Goal: Information Seeking & Learning: Learn about a topic

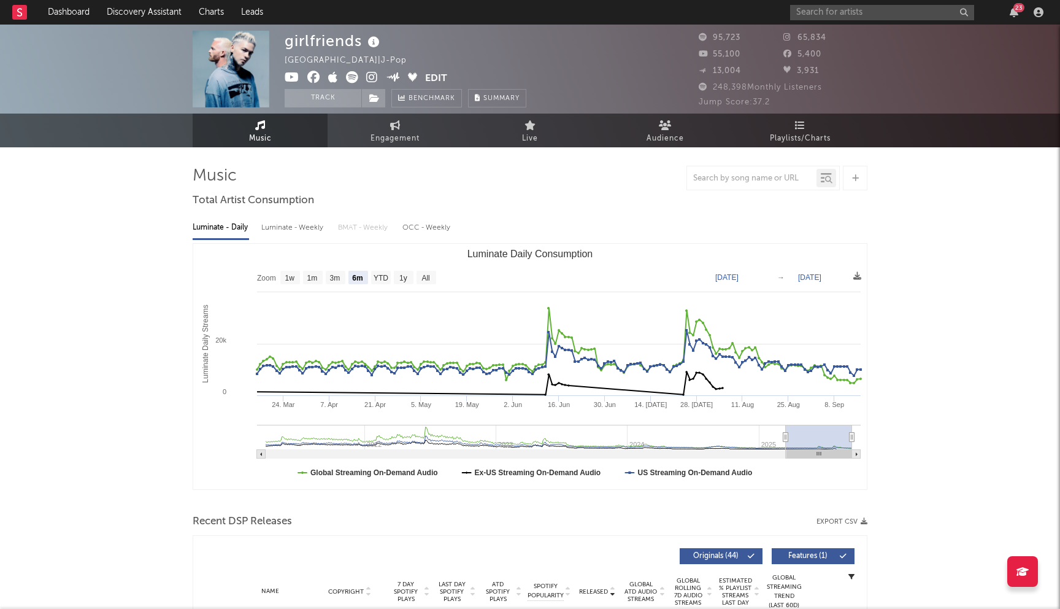
select select "6m"
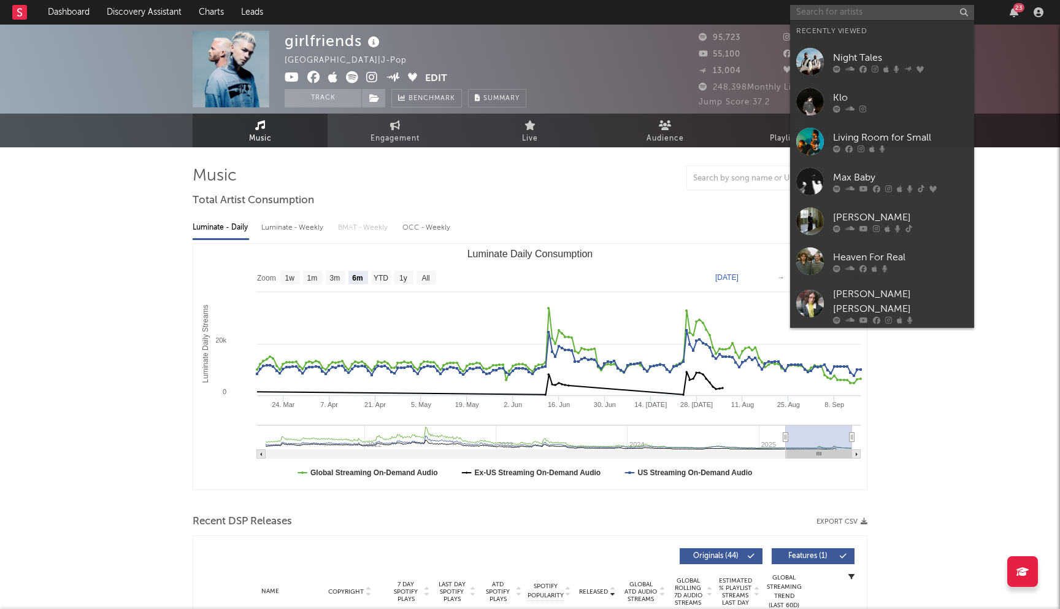
click at [841, 14] on input "text" at bounding box center [882, 12] width 184 height 15
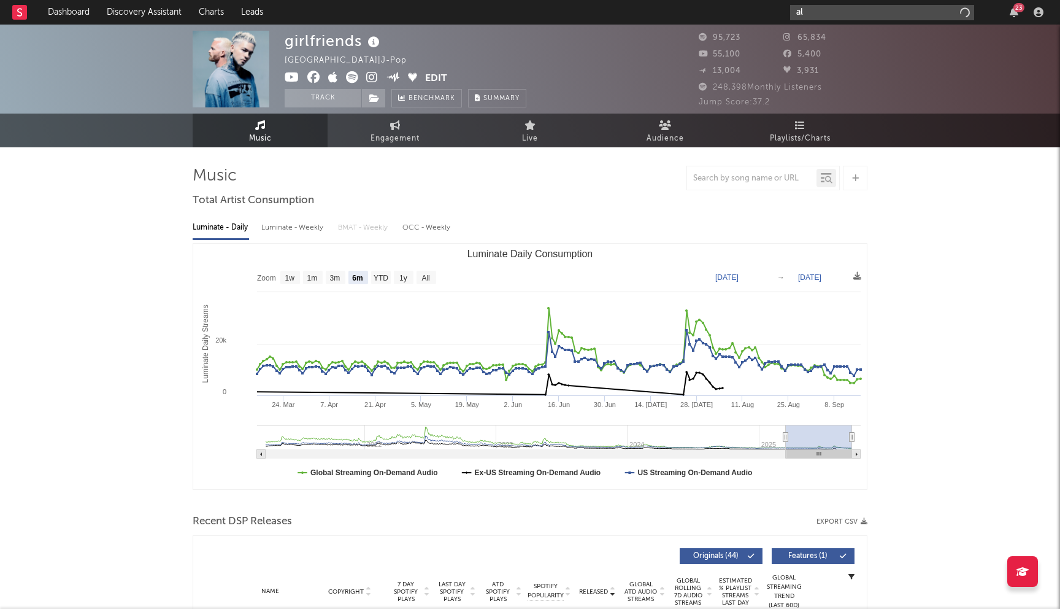
type input "a"
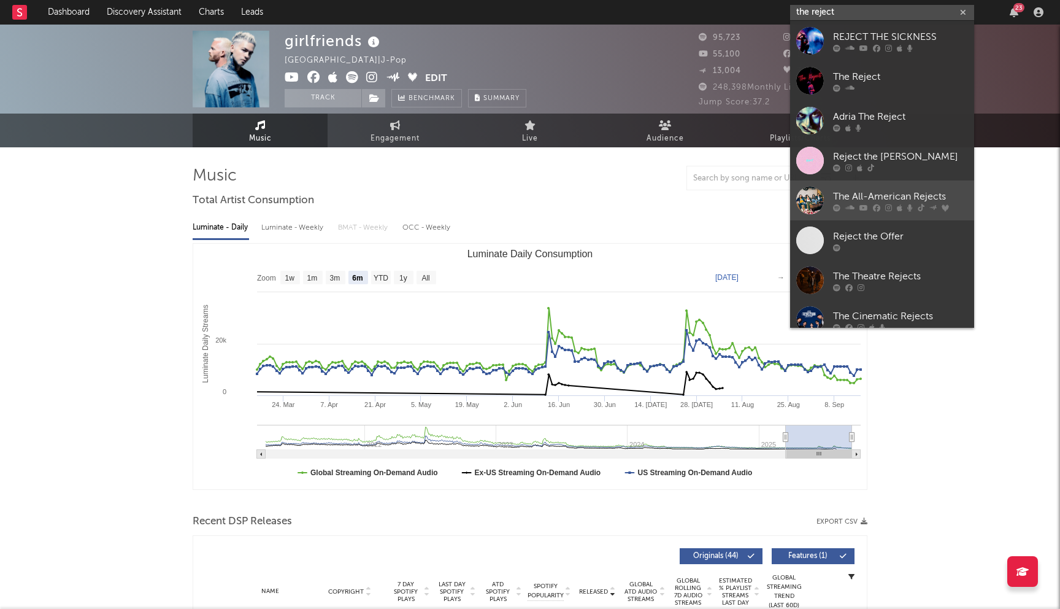
type input "the reject"
click at [886, 188] on link "The All-American Rejects" at bounding box center [882, 200] width 184 height 40
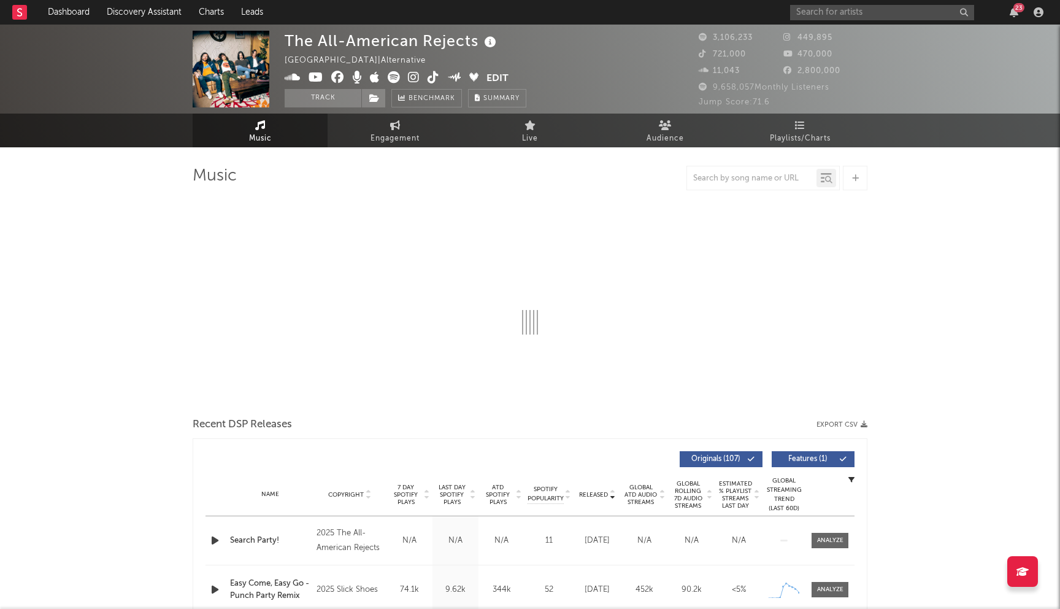
select select "6m"
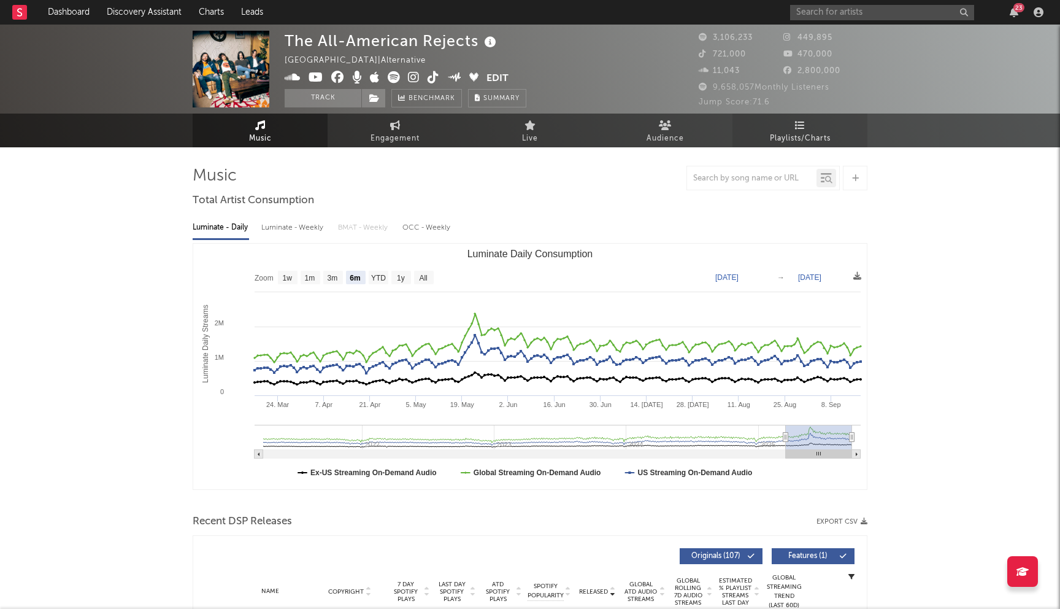
click at [805, 134] on span "Playlists/Charts" at bounding box center [800, 138] width 61 height 15
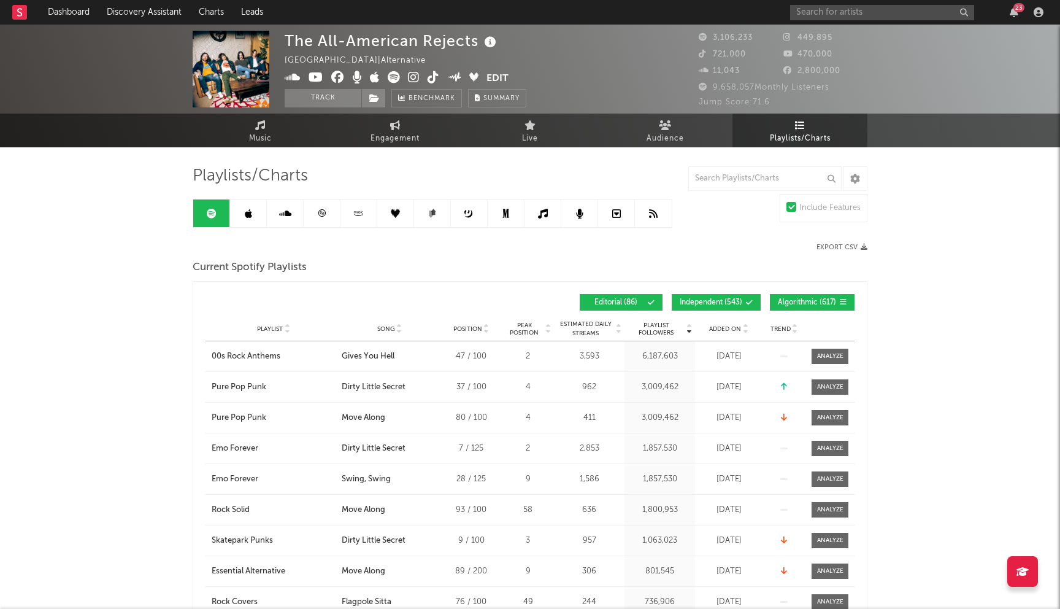
click at [699, 300] on span "Independent ( 543 )" at bounding box center [711, 302] width 63 height 7
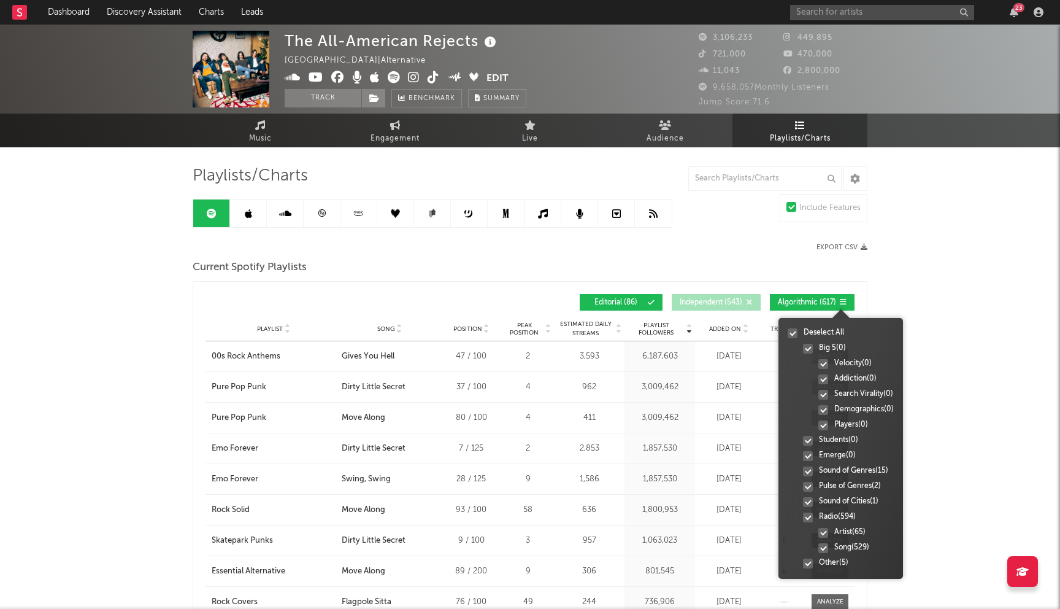
click at [841, 300] on icon at bounding box center [842, 301] width 7 height 7
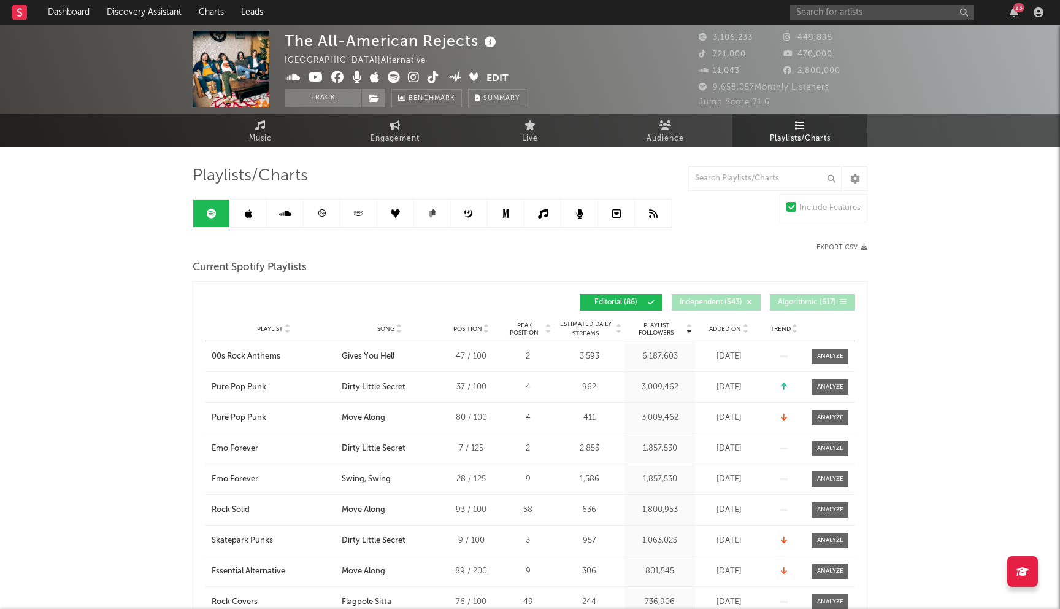
click at [734, 333] on div "Added On" at bounding box center [728, 328] width 61 height 9
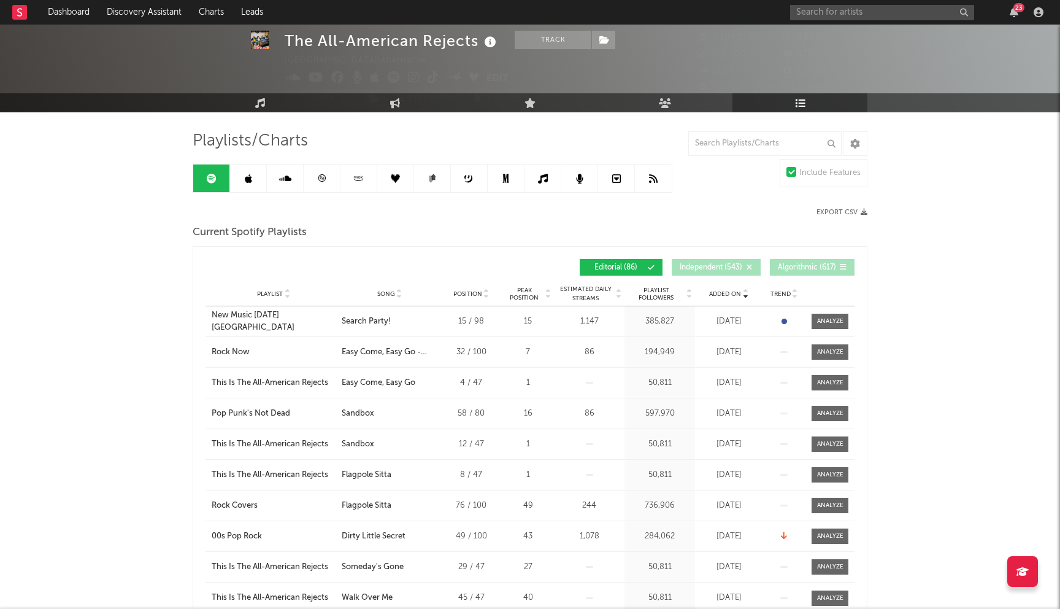
scroll to position [36, 0]
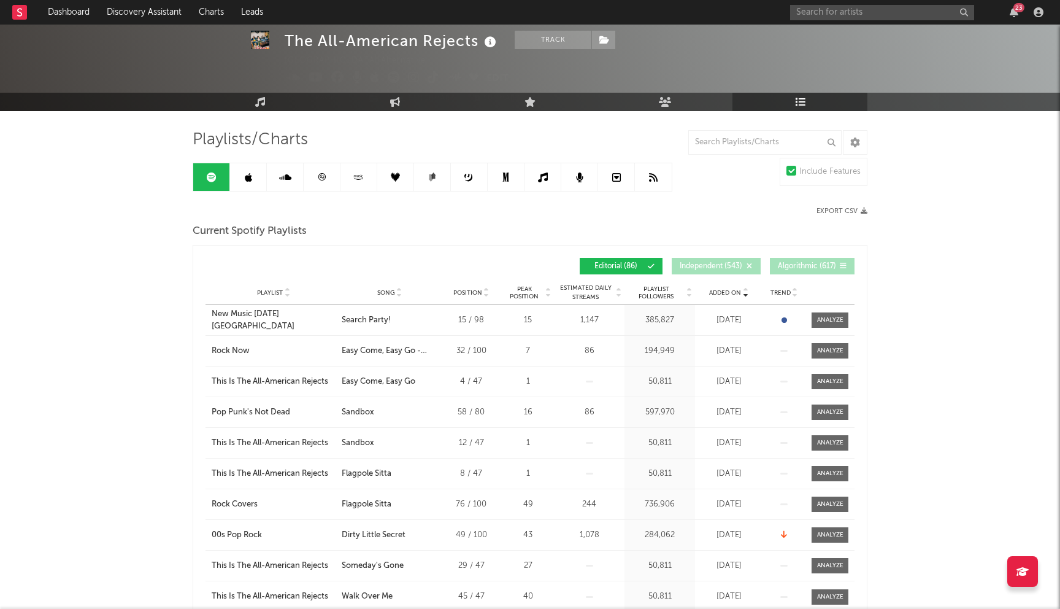
click at [718, 291] on span "Added On" at bounding box center [725, 292] width 32 height 7
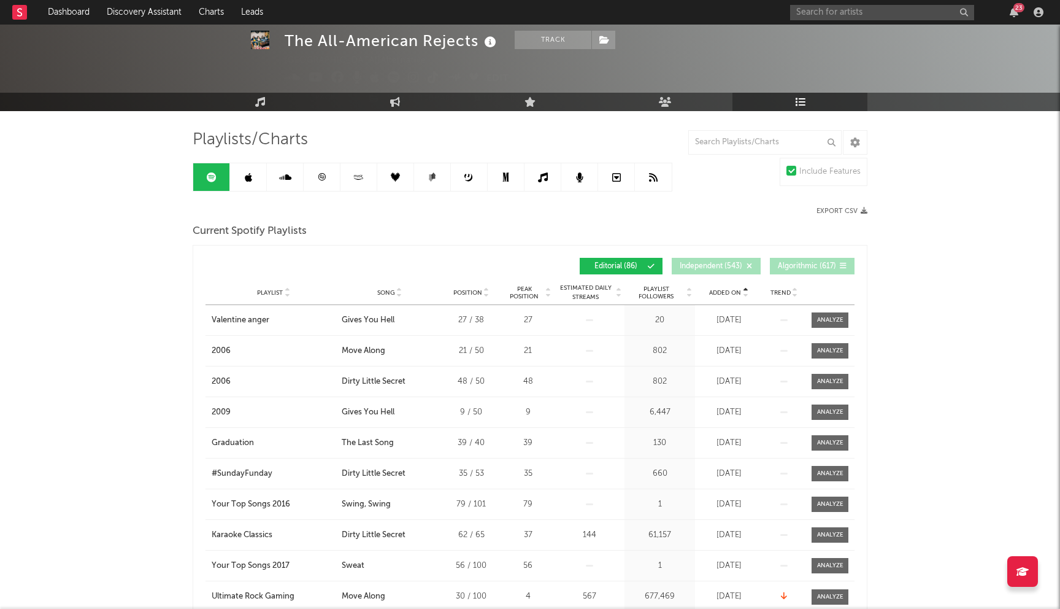
click at [718, 291] on span "Added On" at bounding box center [725, 292] width 32 height 7
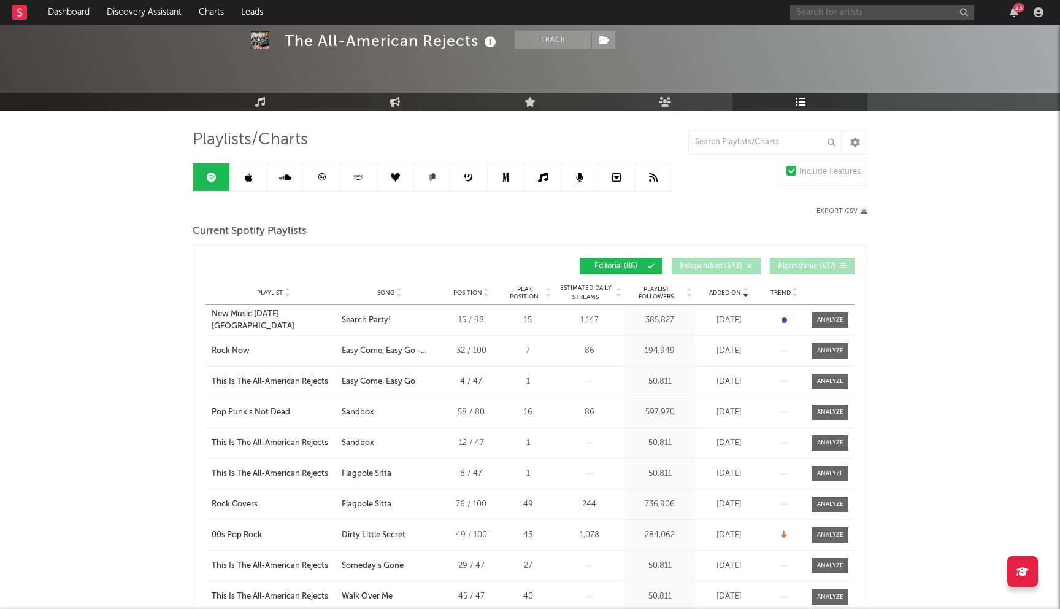
click at [815, 10] on input "text" at bounding box center [882, 12] width 184 height 15
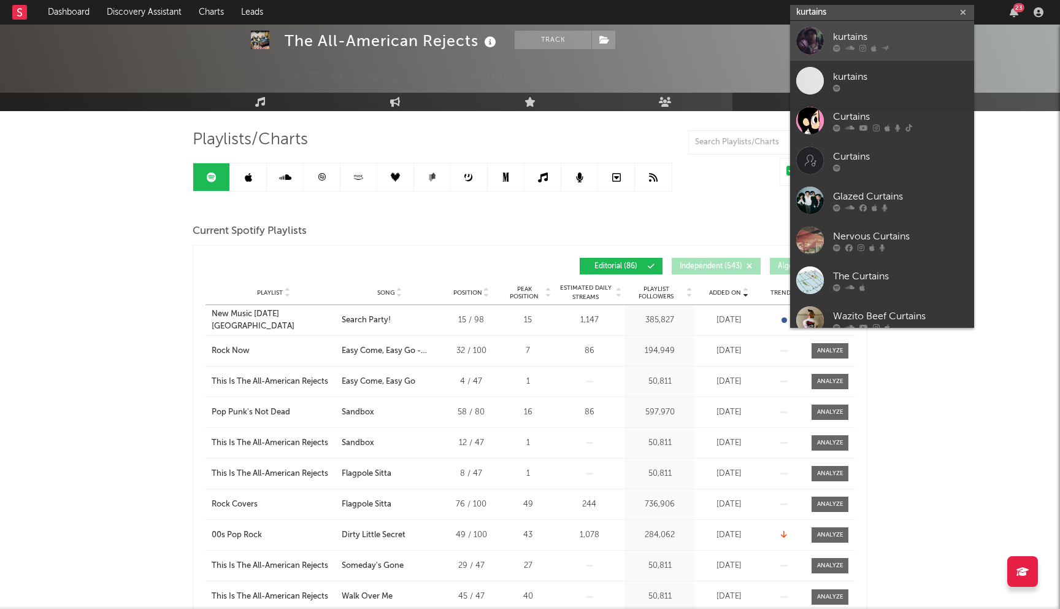
type input "kurtains"
click at [858, 40] on div "kurtains" at bounding box center [900, 36] width 135 height 15
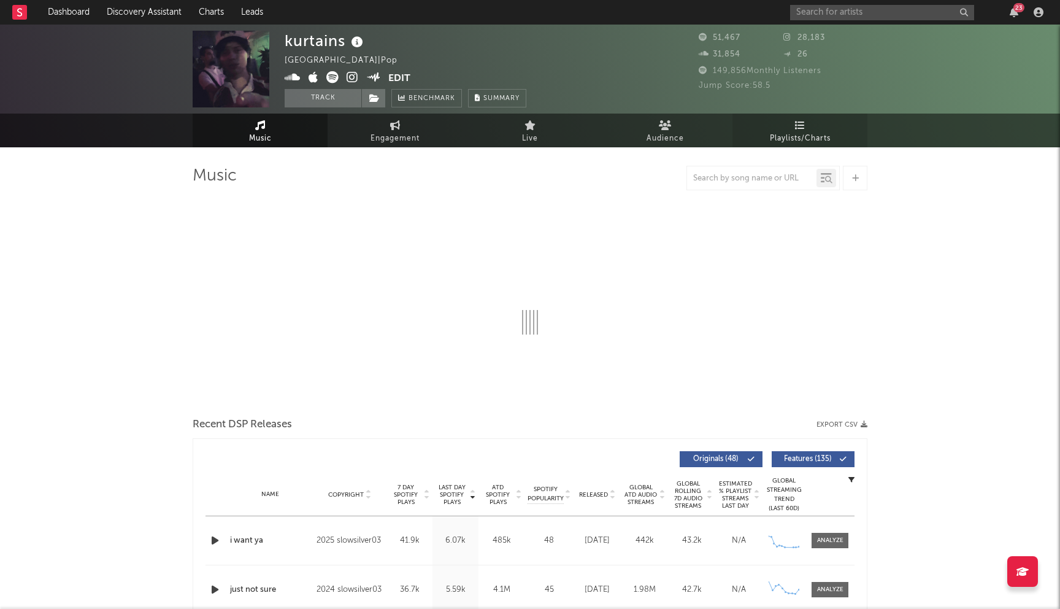
click at [806, 125] on link "Playlists/Charts" at bounding box center [800, 131] width 135 height 34
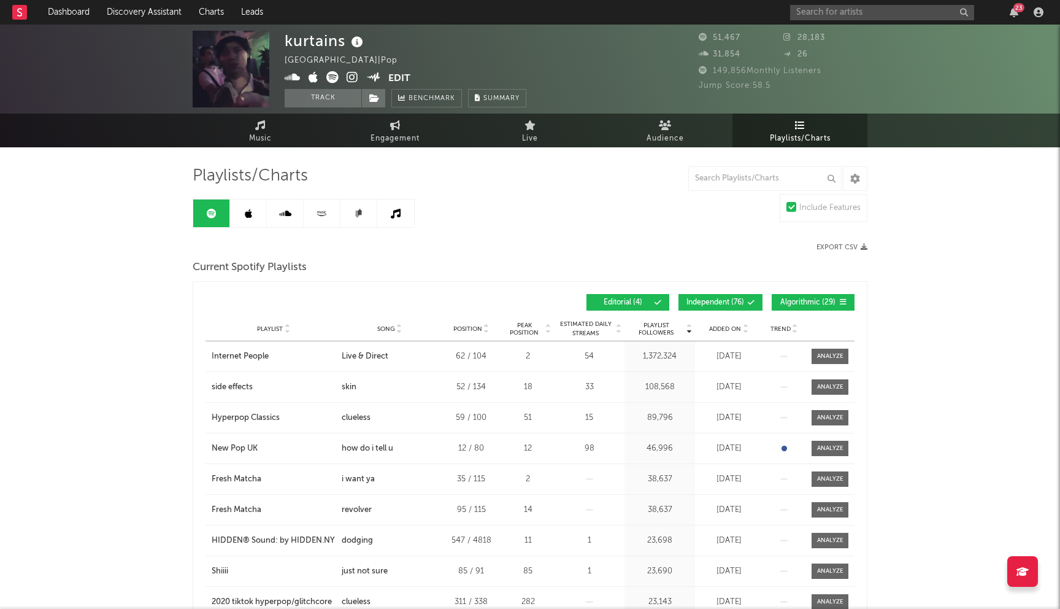
click at [707, 305] on span "Independent ( 76 )" at bounding box center [716, 302] width 58 height 7
click at [801, 290] on div "Playlist Followers Playlist Song Position Peak Position Playlist Followers Adde…" at bounding box center [530, 302] width 649 height 29
click at [809, 301] on span "Algorithmic ( 29 )" at bounding box center [808, 302] width 56 height 7
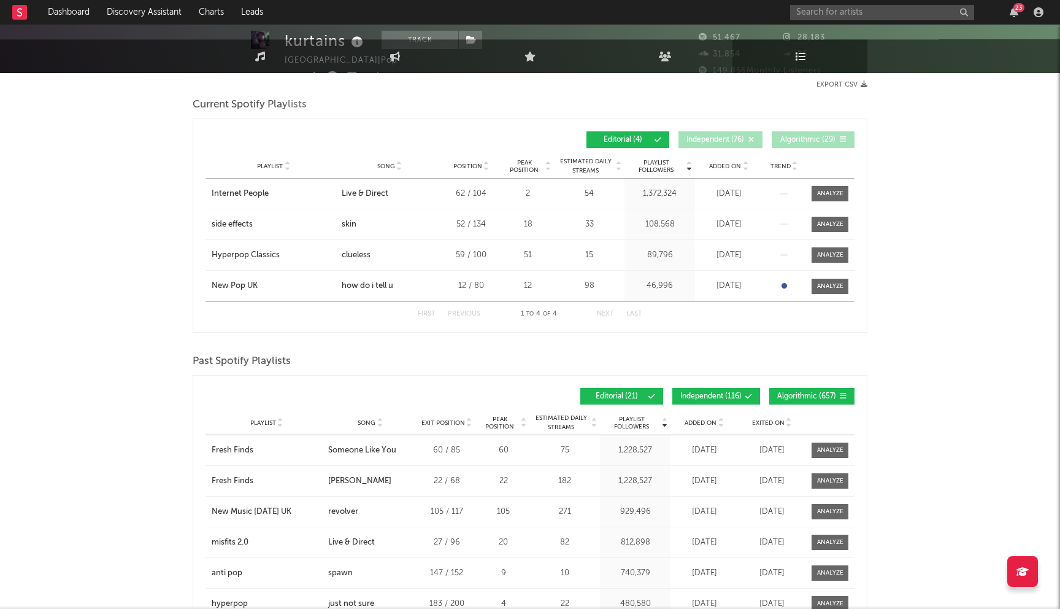
scroll to position [233, 0]
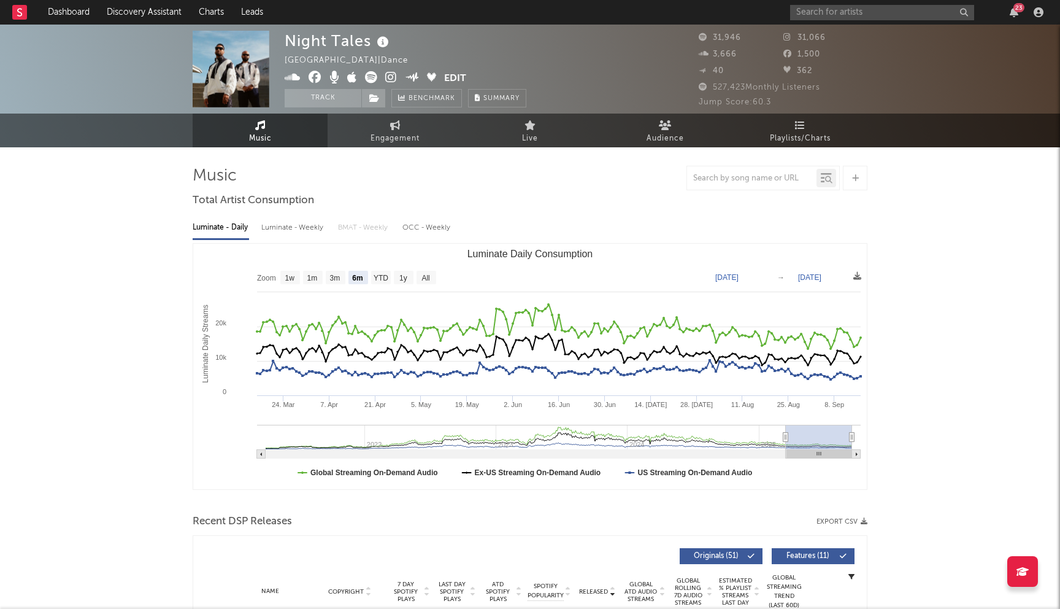
select select "6m"
click at [814, 8] on input "text" at bounding box center [882, 12] width 184 height 15
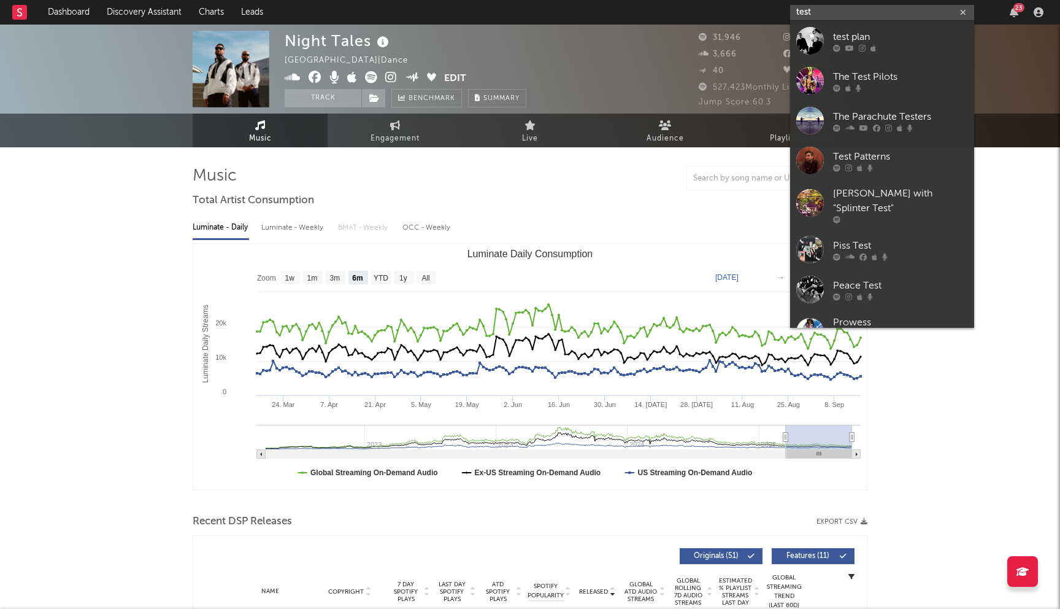
click at [844, 12] on input "test" at bounding box center [882, 12] width 184 height 15
paste input "https://open.spotify.com/artist/4udW3rcRXEmwm706eR5h8u?si=F3NcWMzUSmW4tdtOq42SD…"
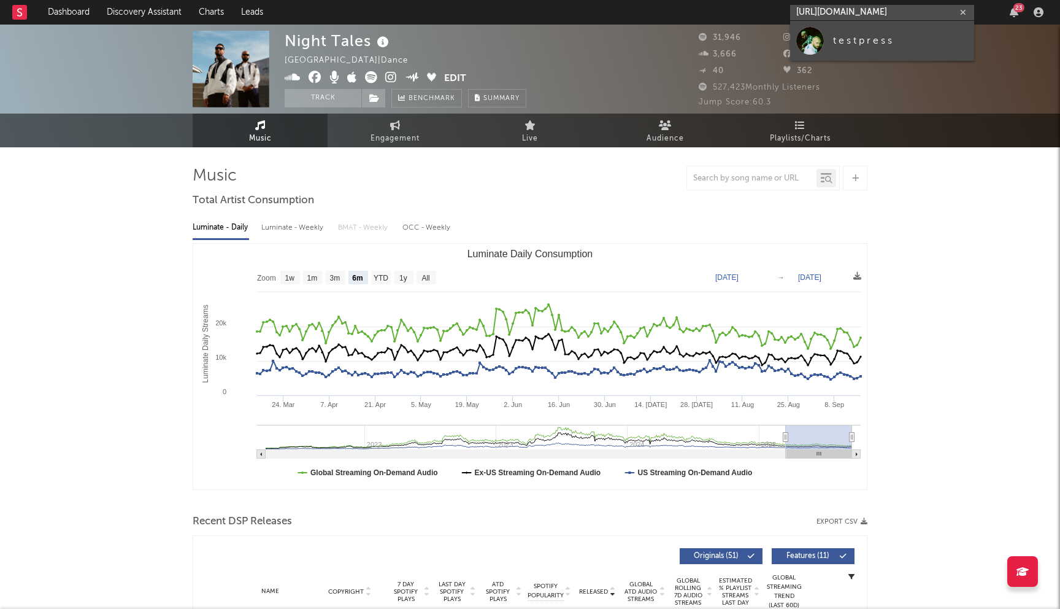
type input "https://open.spotify.com/artist/4udW3rcRXEmwm706eR5h8u?si=F3NcWMzUSmW4tdtOq42SD…"
click at [850, 42] on div "t e s t p r e s s" at bounding box center [900, 40] width 135 height 15
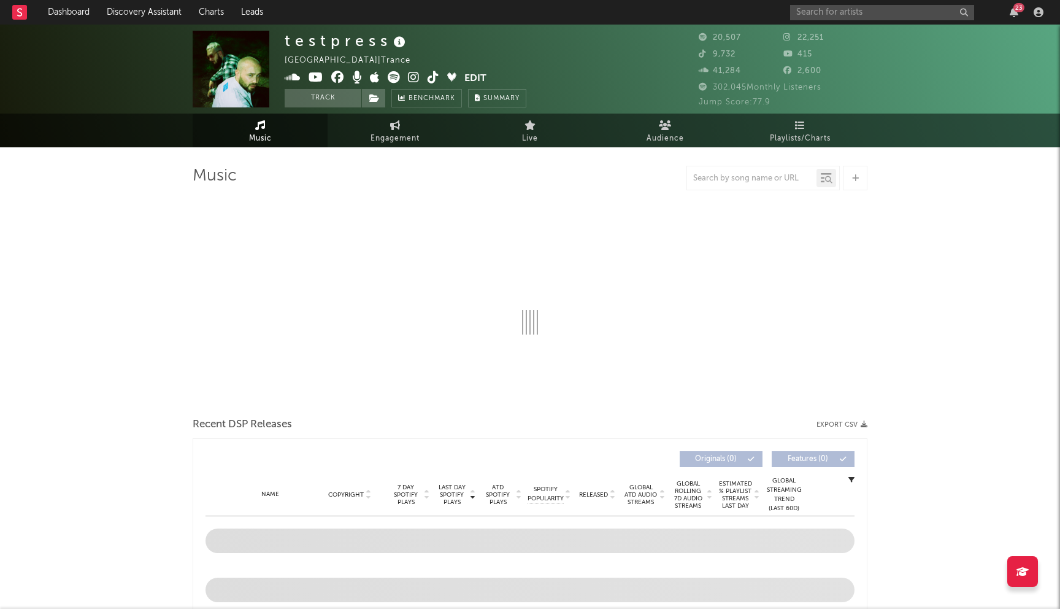
select select "6m"
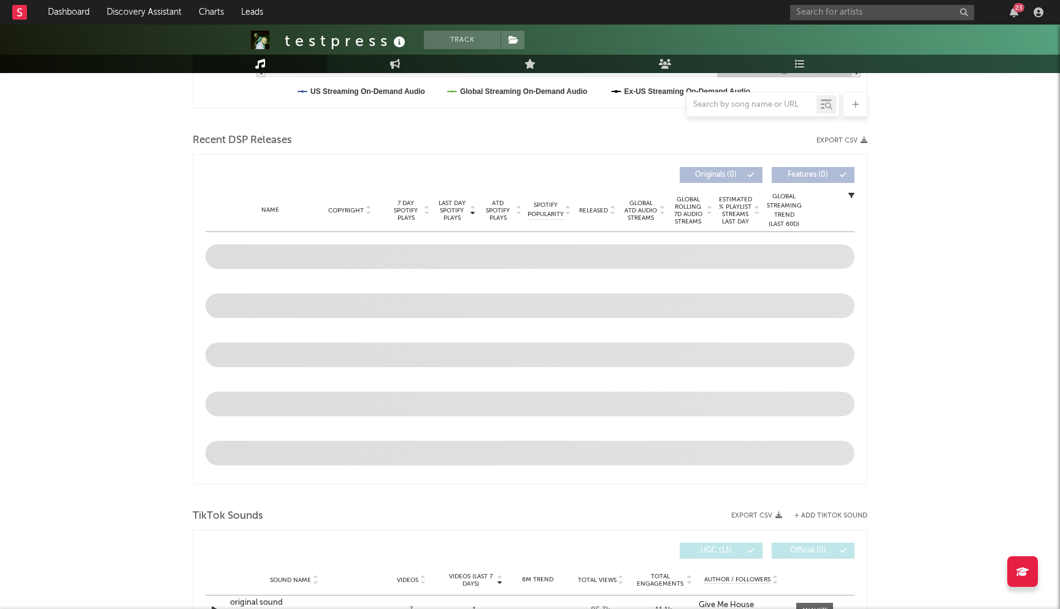
scroll to position [395, 0]
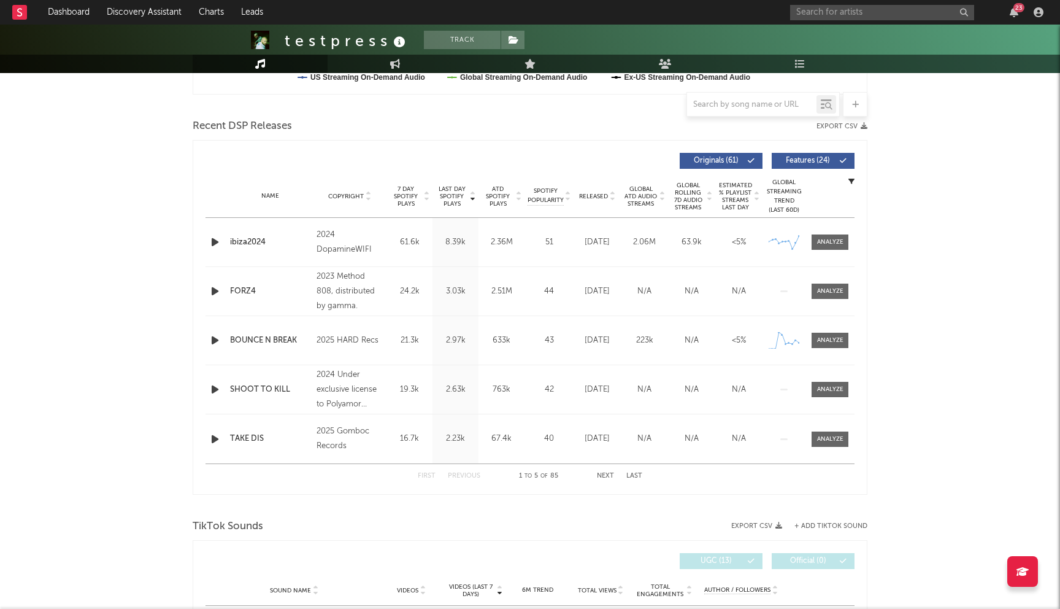
click at [601, 195] on span "Released" at bounding box center [593, 196] width 29 height 7
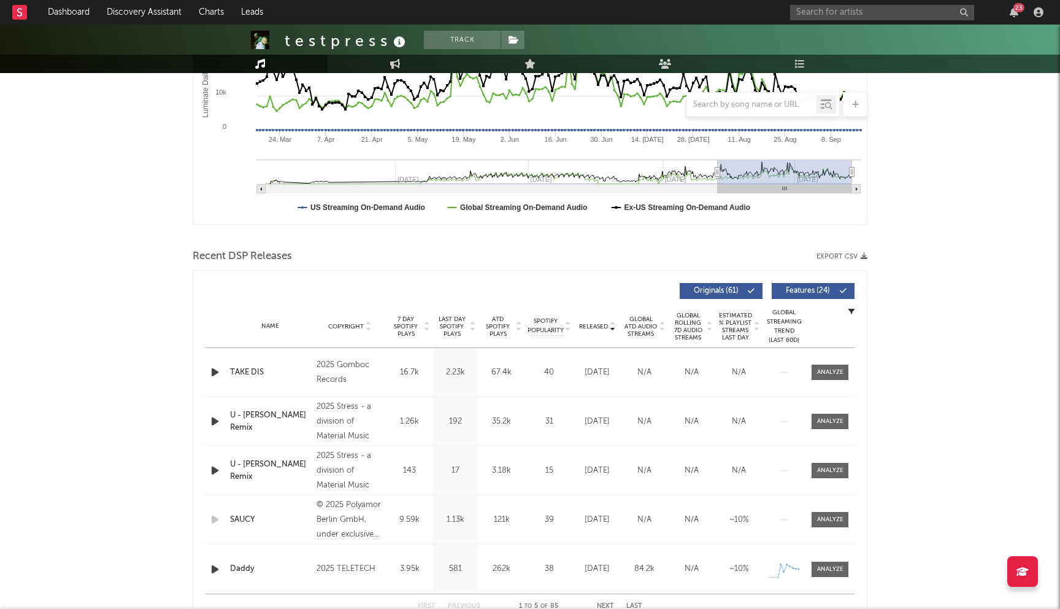
scroll to position [313, 0]
